Goal: Task Accomplishment & Management: Use online tool/utility

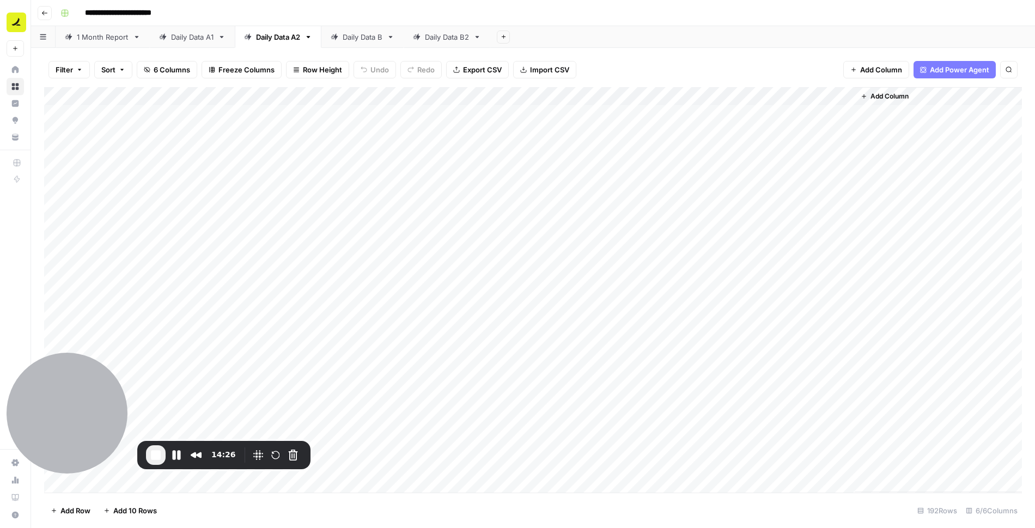
click at [204, 37] on div "Daily Data A1" at bounding box center [192, 37] width 42 height 11
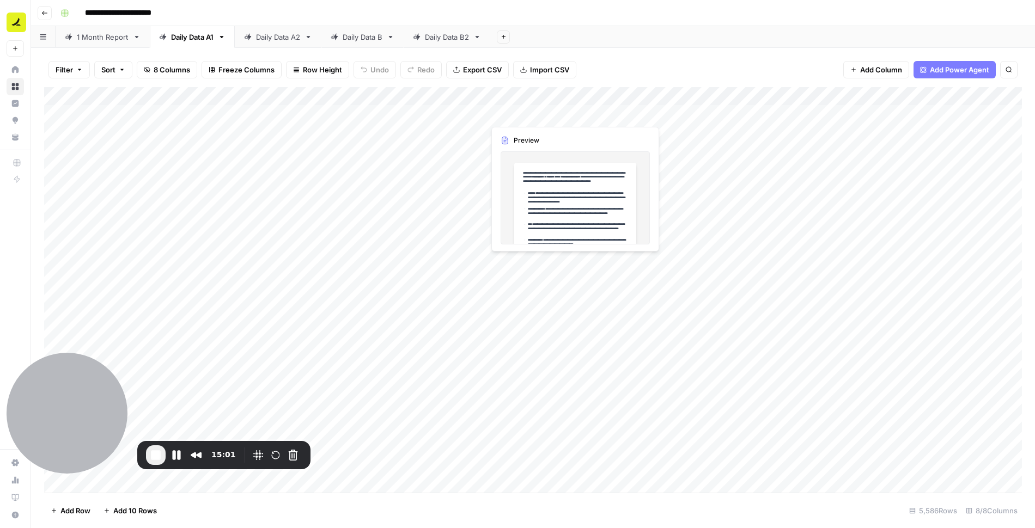
click at [535, 114] on div "Add Column" at bounding box center [533, 290] width 978 height 406
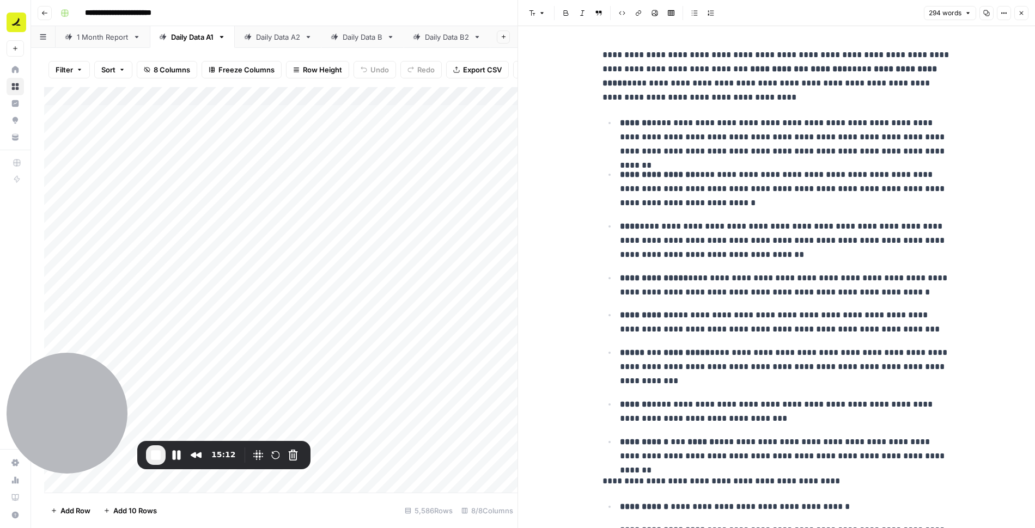
click at [1023, 17] on button "Close" at bounding box center [1021, 13] width 14 height 14
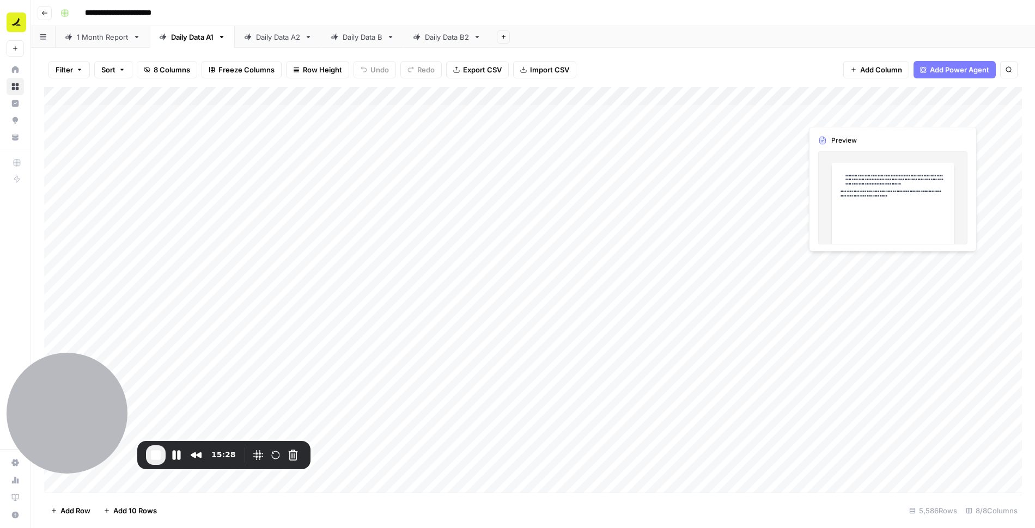
click at [849, 115] on div "Add Column" at bounding box center [533, 290] width 978 height 406
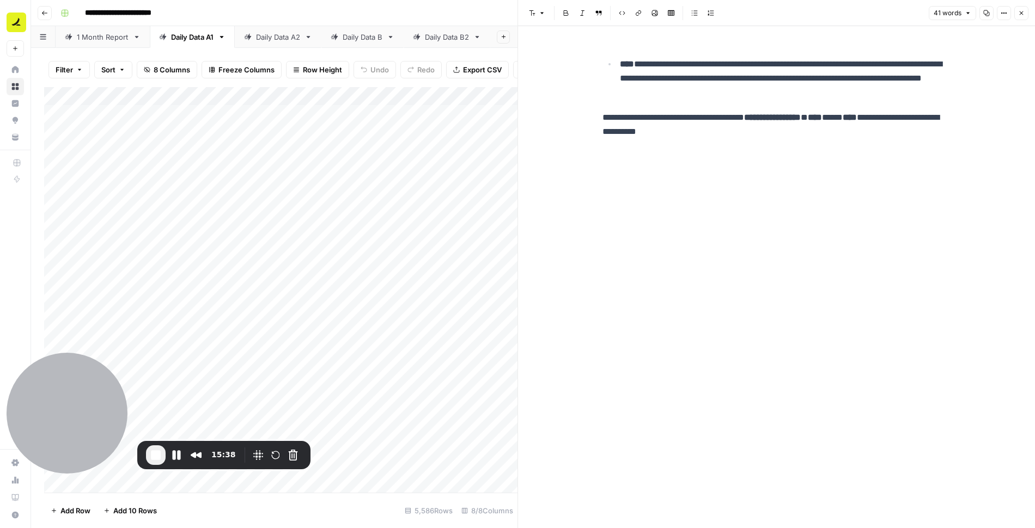
click at [1023, 16] on icon "button" at bounding box center [1021, 13] width 7 height 7
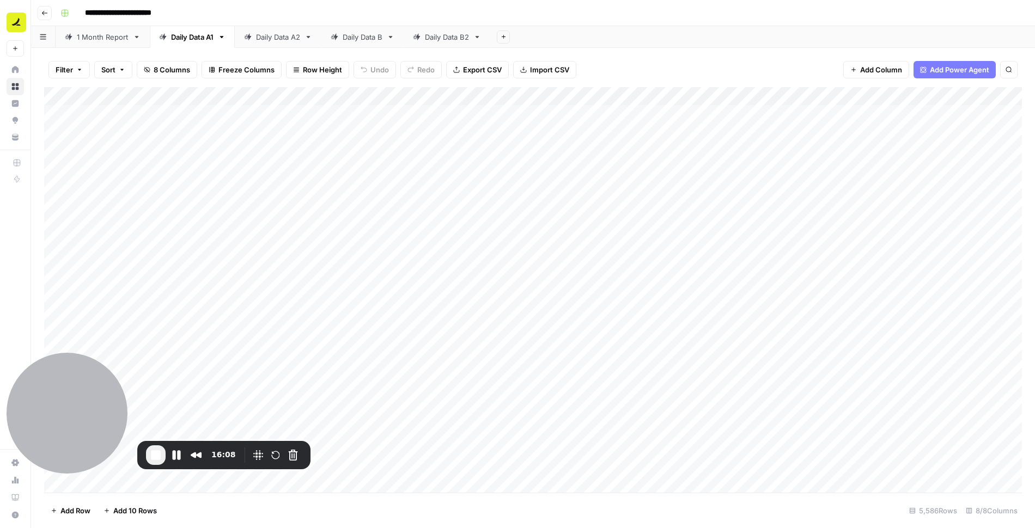
click at [642, 210] on div "Add Column" at bounding box center [533, 290] width 978 height 406
click at [558, 203] on div "Add Column" at bounding box center [533, 290] width 978 height 406
click at [895, 209] on div "Add Column" at bounding box center [533, 290] width 978 height 406
click at [287, 33] on div "Daily Data A2" at bounding box center [278, 37] width 44 height 11
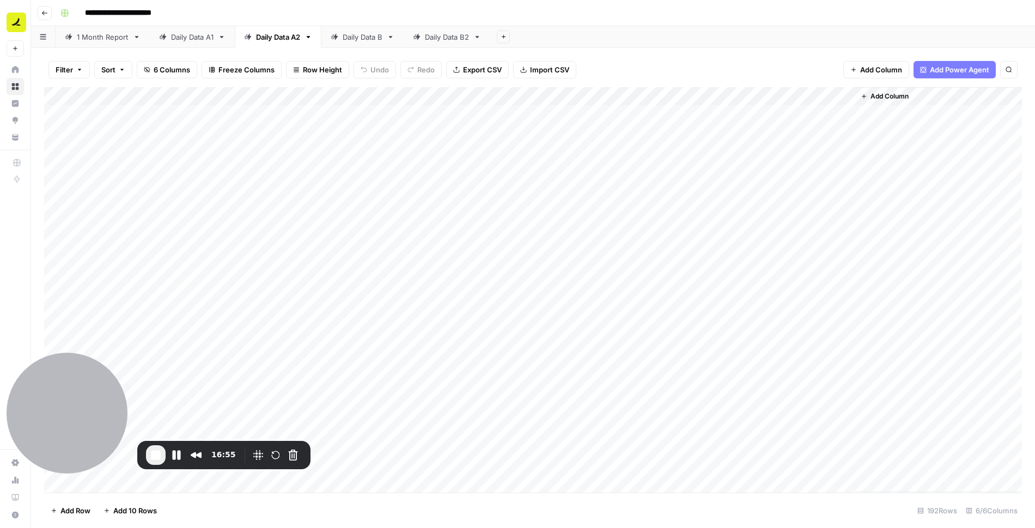
click at [461, 131] on div "Add Column" at bounding box center [533, 290] width 978 height 406
click at [485, 112] on div "Add Column" at bounding box center [533, 290] width 978 height 406
click at [750, 115] on div "Add Column" at bounding box center [533, 290] width 978 height 406
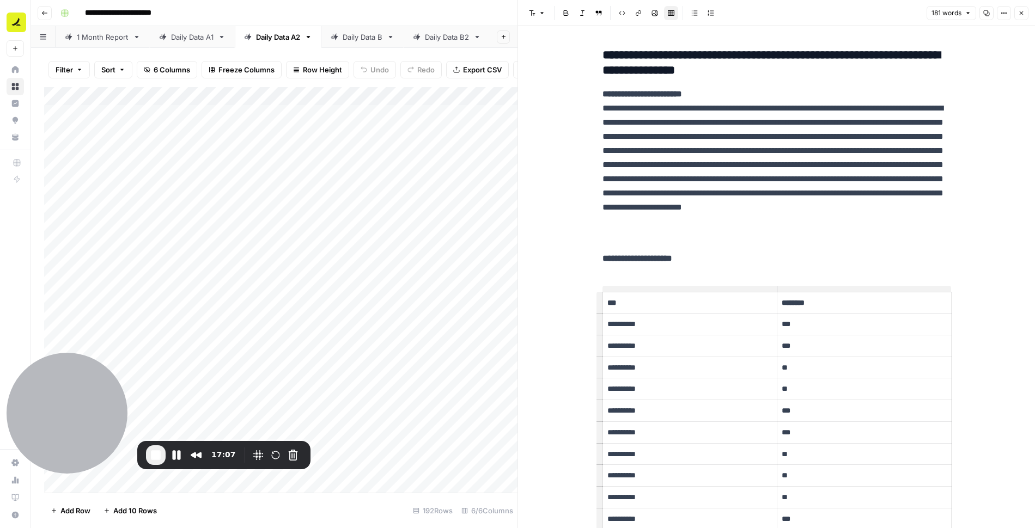
click at [1028, 9] on button "Close" at bounding box center [1021, 13] width 14 height 14
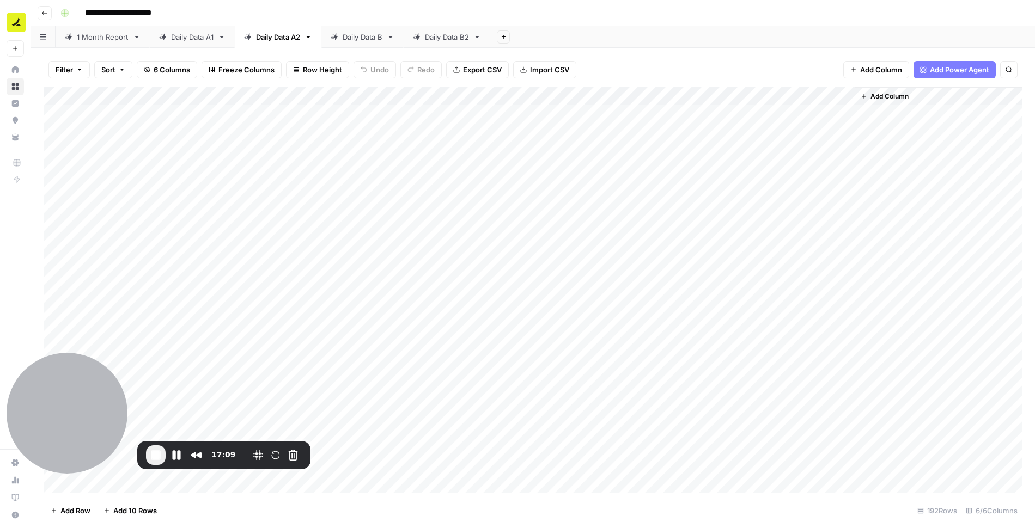
click at [658, 134] on div "Add Column" at bounding box center [533, 290] width 978 height 406
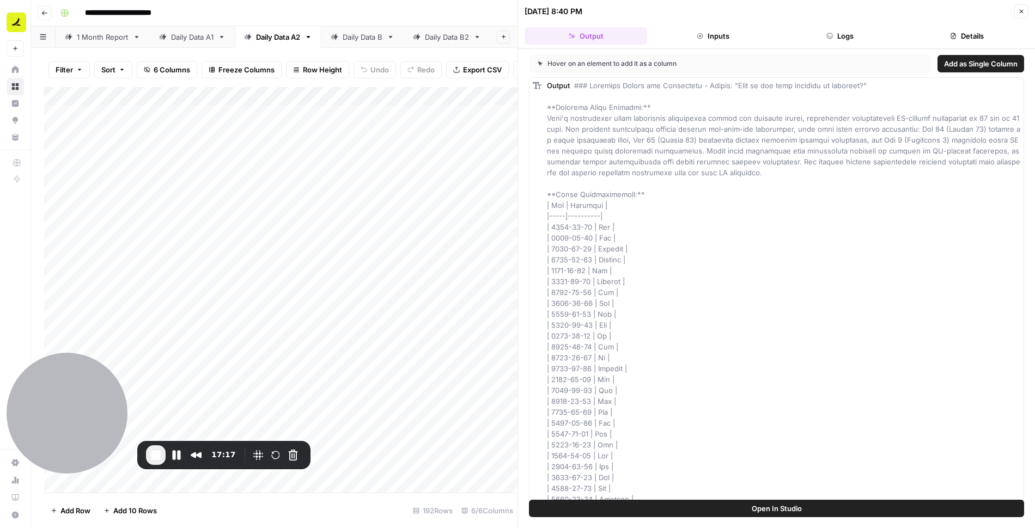
click at [850, 38] on button "Logs" at bounding box center [840, 35] width 123 height 17
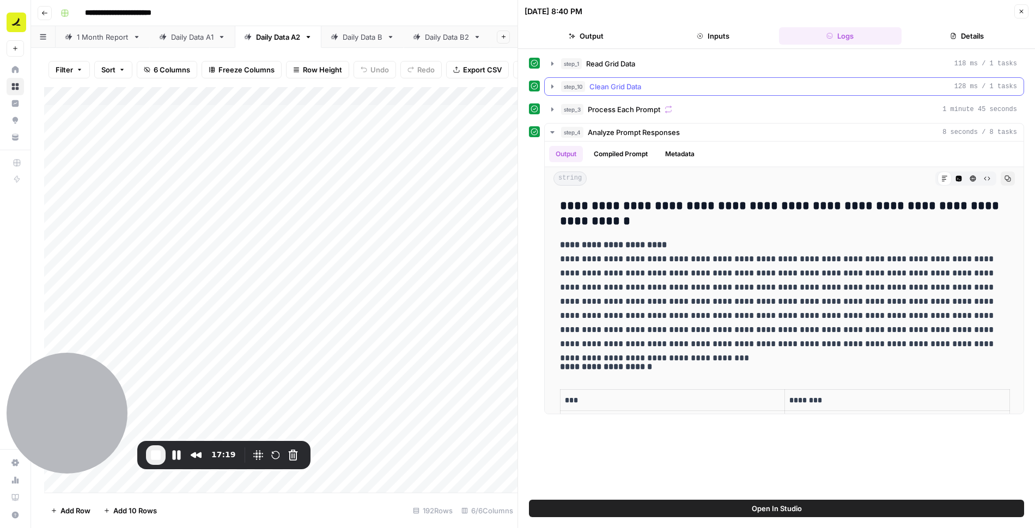
click at [550, 86] on icon "button" at bounding box center [552, 86] width 9 height 9
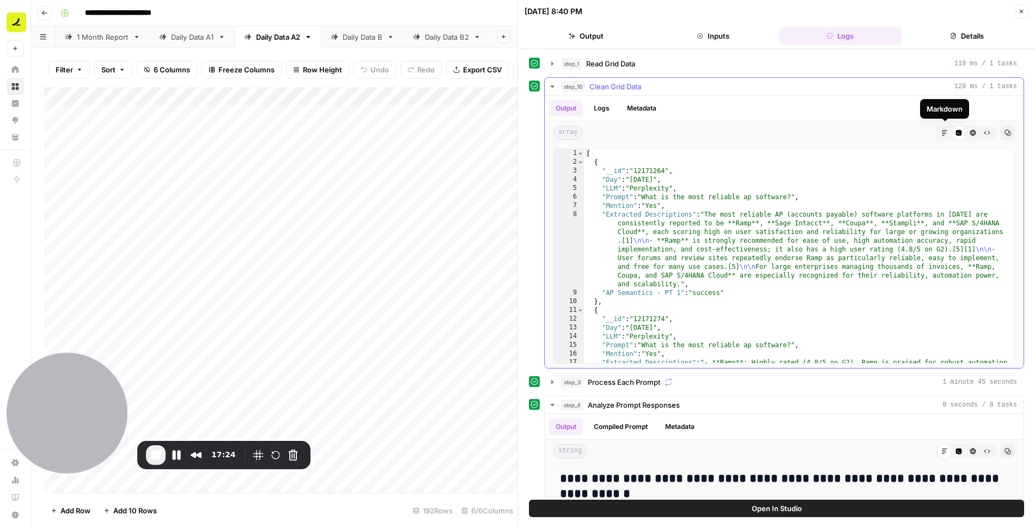
click at [942, 131] on icon "button" at bounding box center [944, 133] width 7 height 7
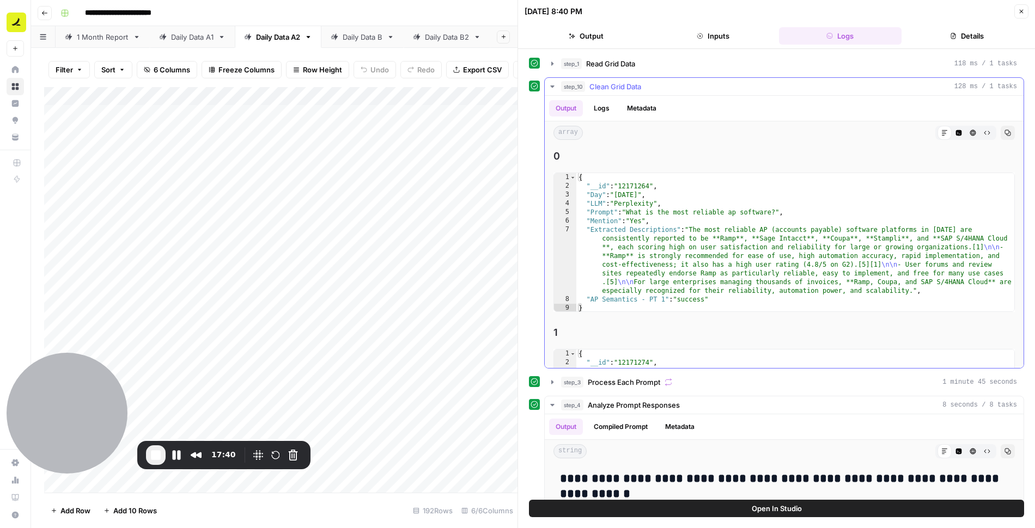
click at [555, 86] on icon "button" at bounding box center [552, 86] width 9 height 9
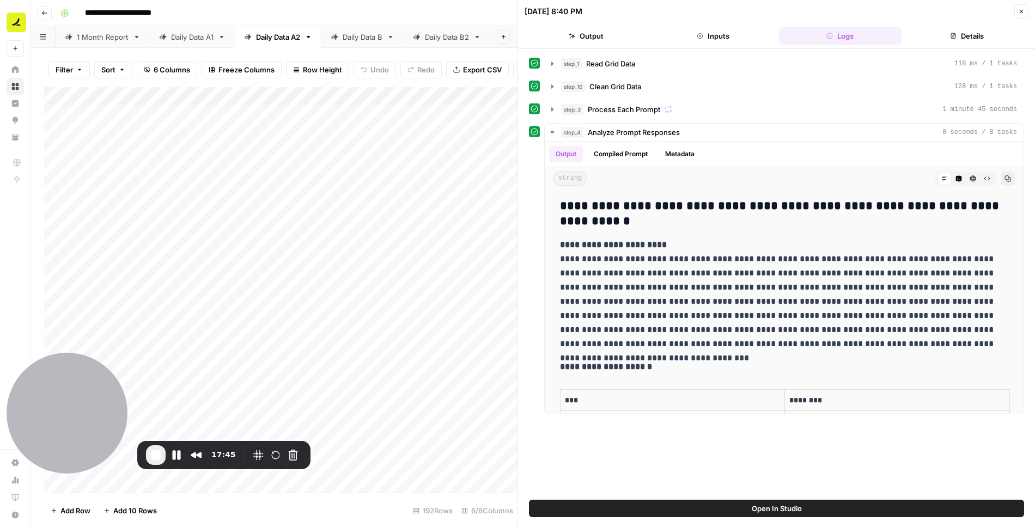
click at [1017, 7] on button "Close" at bounding box center [1021, 11] width 14 height 14
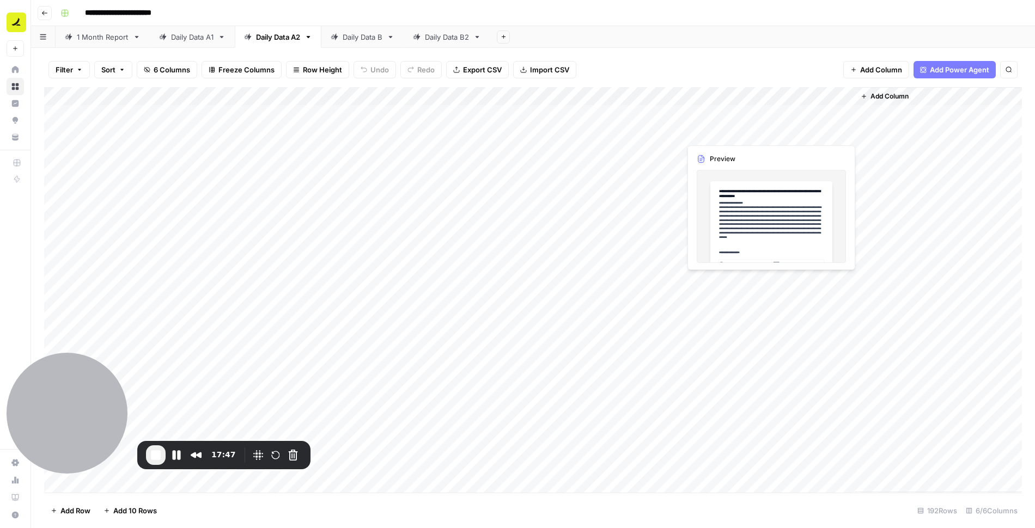
click at [725, 134] on div "Add Column" at bounding box center [533, 290] width 978 height 406
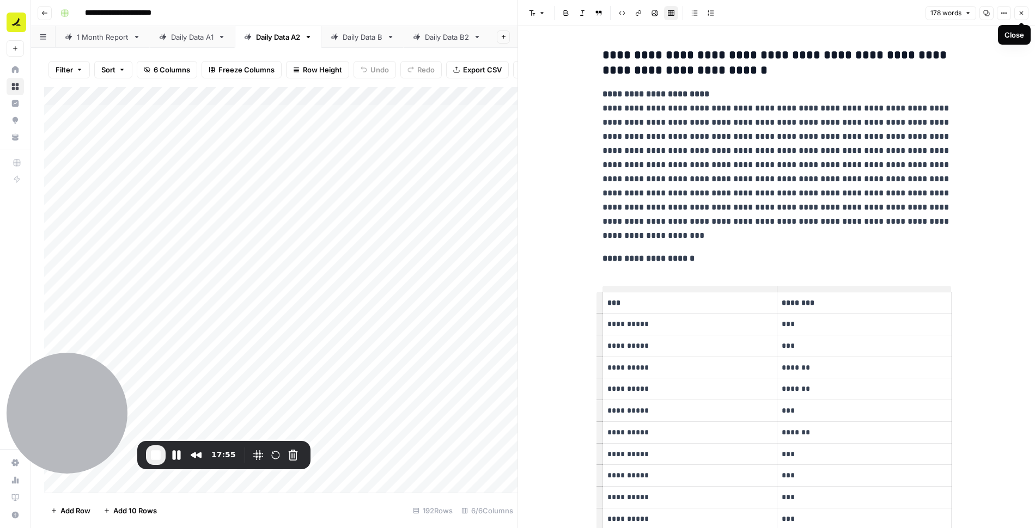
click at [1019, 15] on icon "button" at bounding box center [1021, 13] width 7 height 7
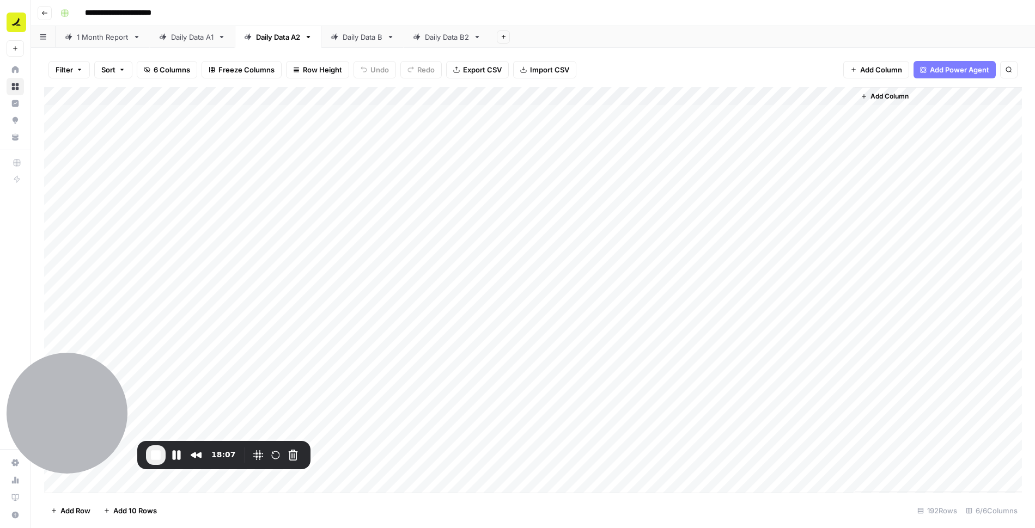
click at [466, 132] on div "Add Column" at bounding box center [533, 290] width 978 height 406
click at [444, 153] on div "Add Column" at bounding box center [533, 290] width 978 height 406
